Goal: Information Seeking & Learning: Learn about a topic

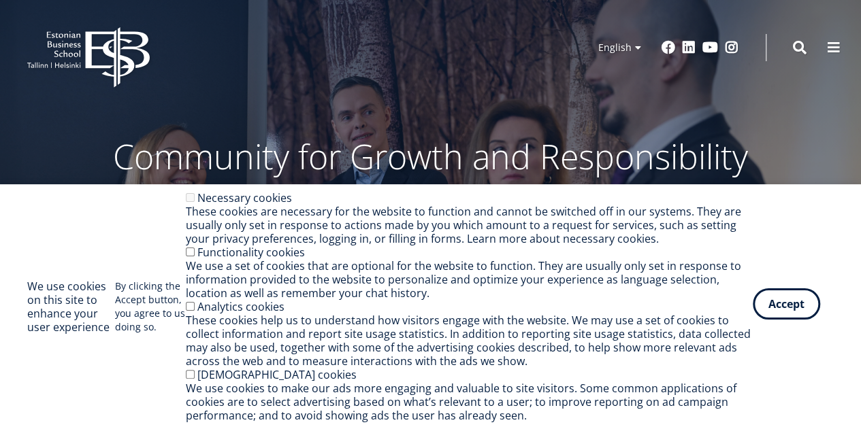
click at [766, 311] on button "Accept" at bounding box center [786, 304] width 67 height 31
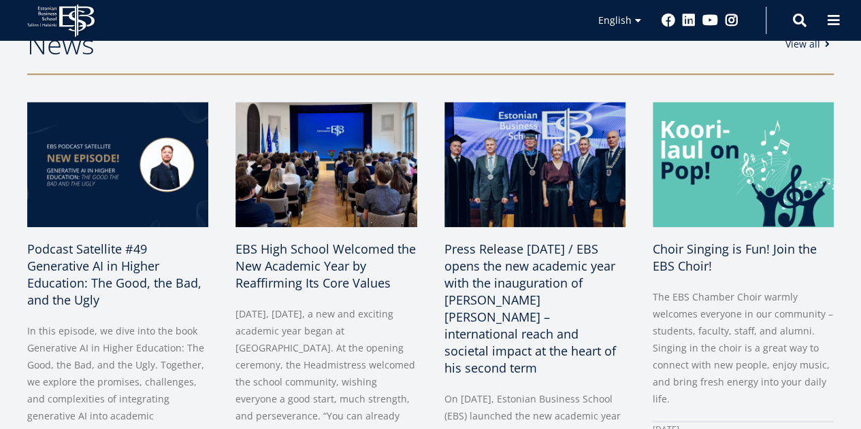
scroll to position [136, 0]
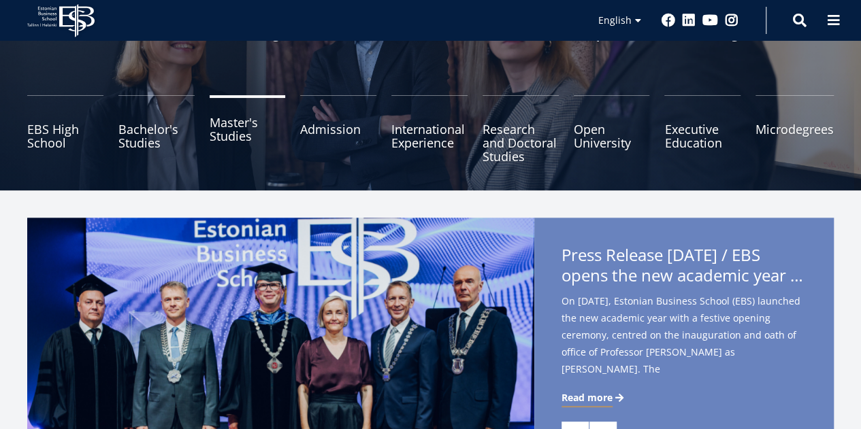
click at [233, 135] on link "Master's Studies" at bounding box center [248, 129] width 76 height 68
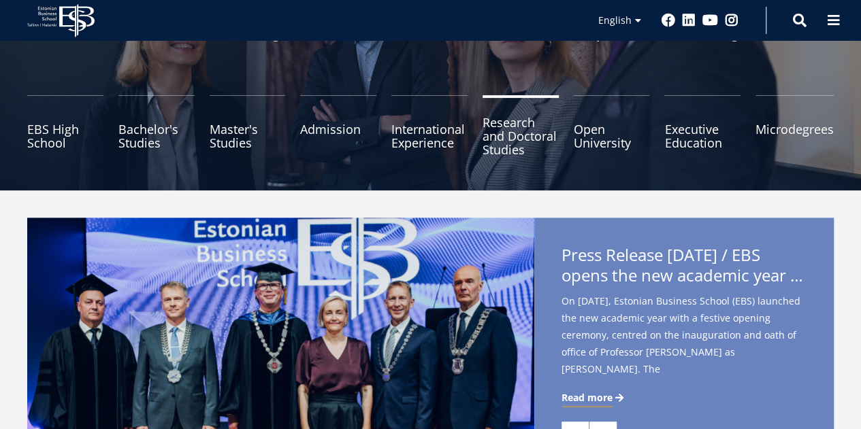
click at [505, 137] on link "Research and Doctoral Studies" at bounding box center [521, 129] width 76 height 68
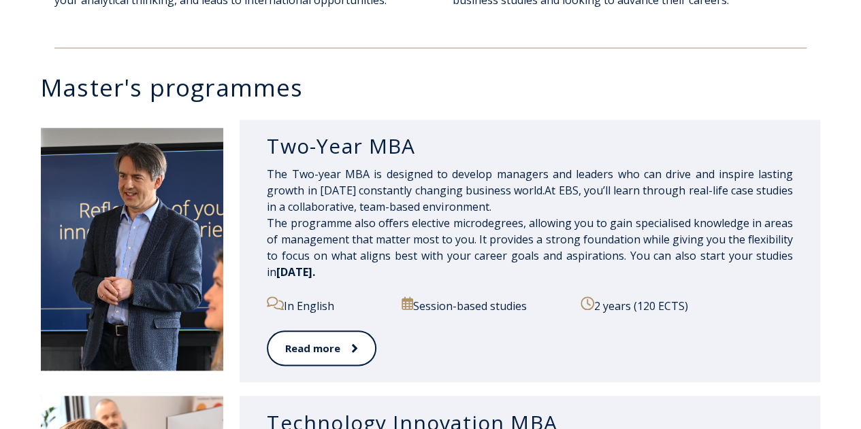
scroll to position [408, 0]
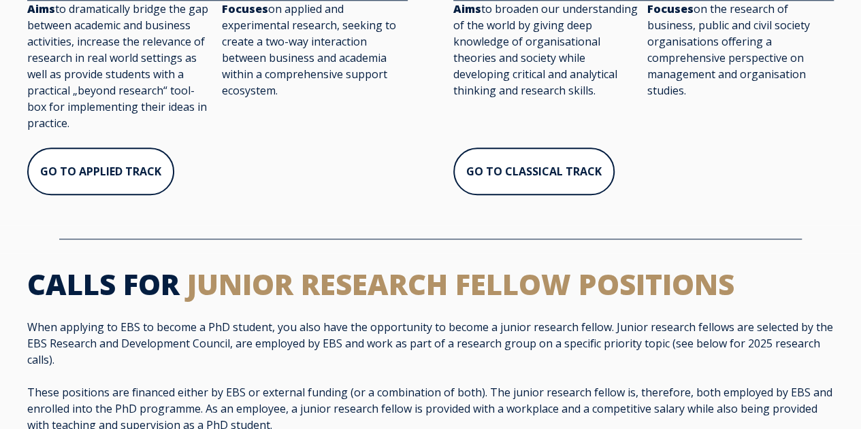
scroll to position [679, 0]
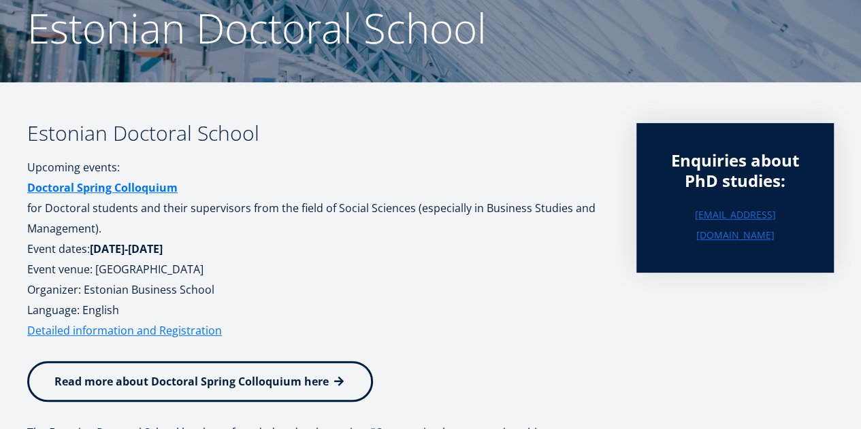
scroll to position [136, 0]
